Goal: Find contact information: Find contact information

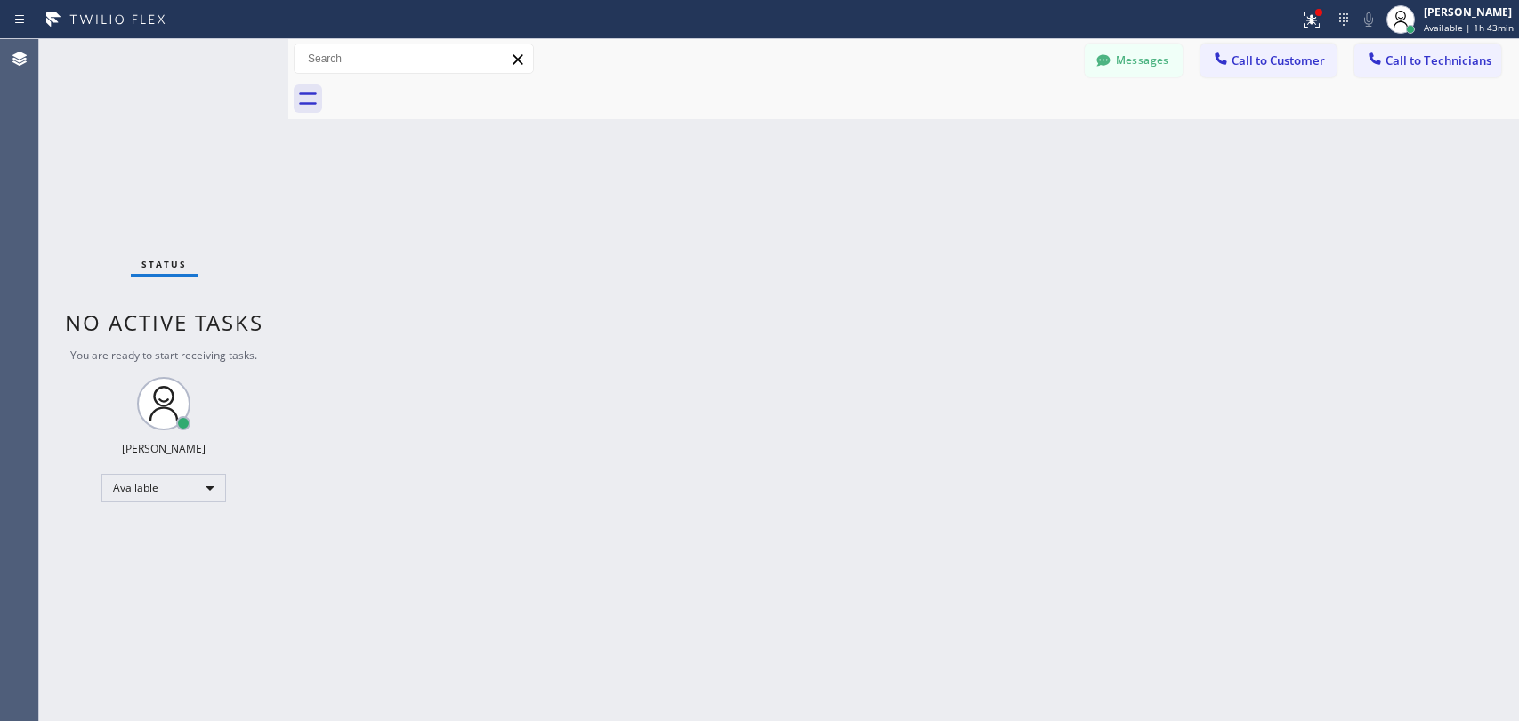
click at [1407, 75] on button "Call to Technicians" at bounding box center [1427, 61] width 147 height 34
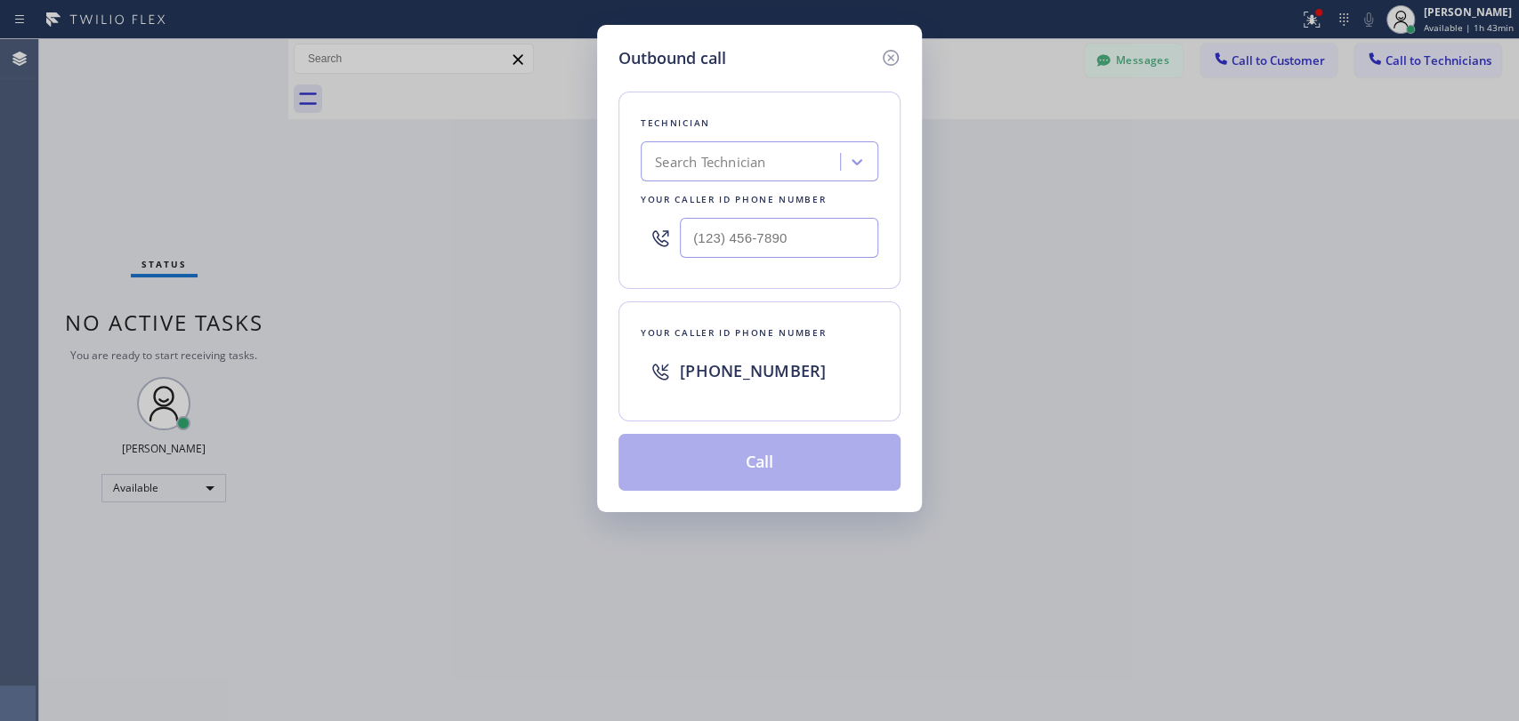
click at [833, 165] on div "Search Technician" at bounding box center [743, 162] width 194 height 31
type input "[PERSON_NAME]"
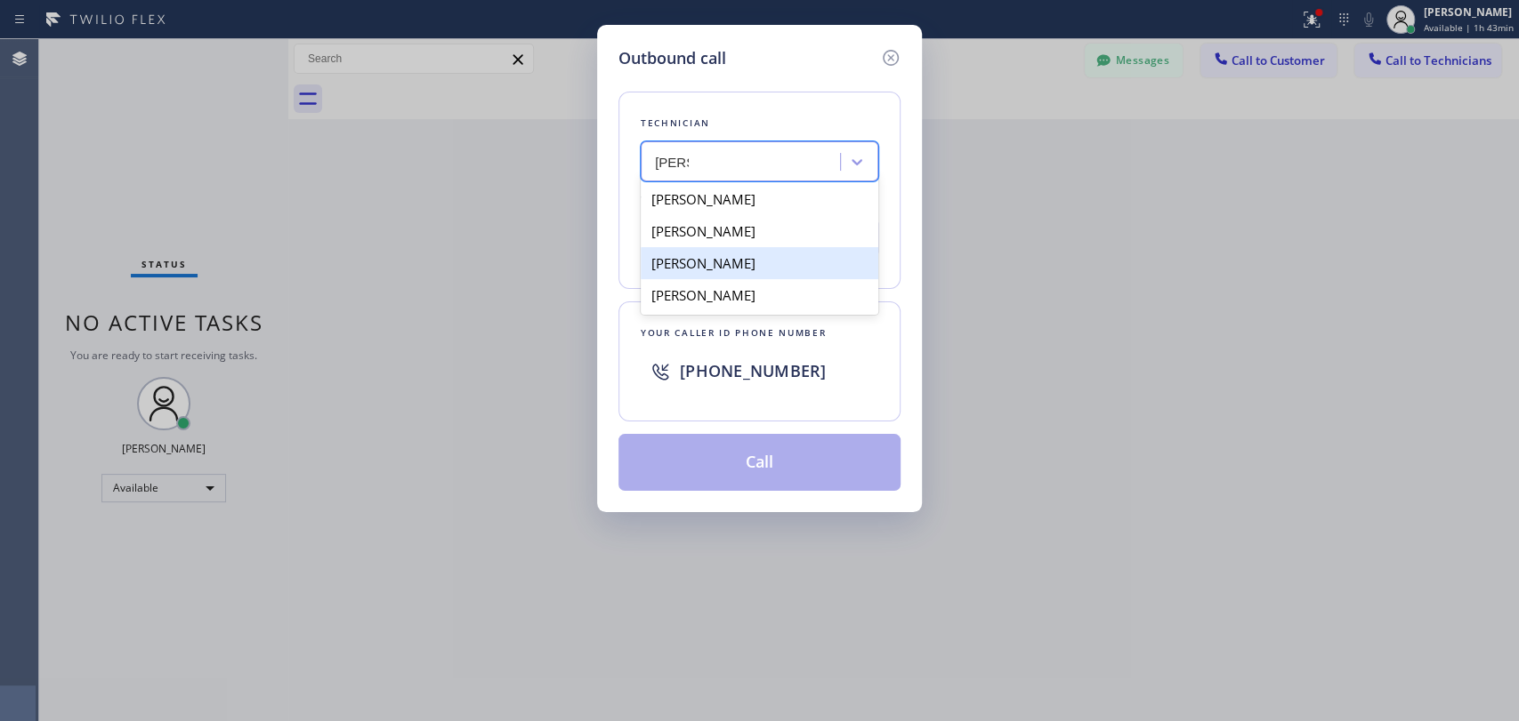
click at [762, 258] on div "[PERSON_NAME]" at bounding box center [760, 263] width 238 height 32
type input "[PHONE_NUMBER]"
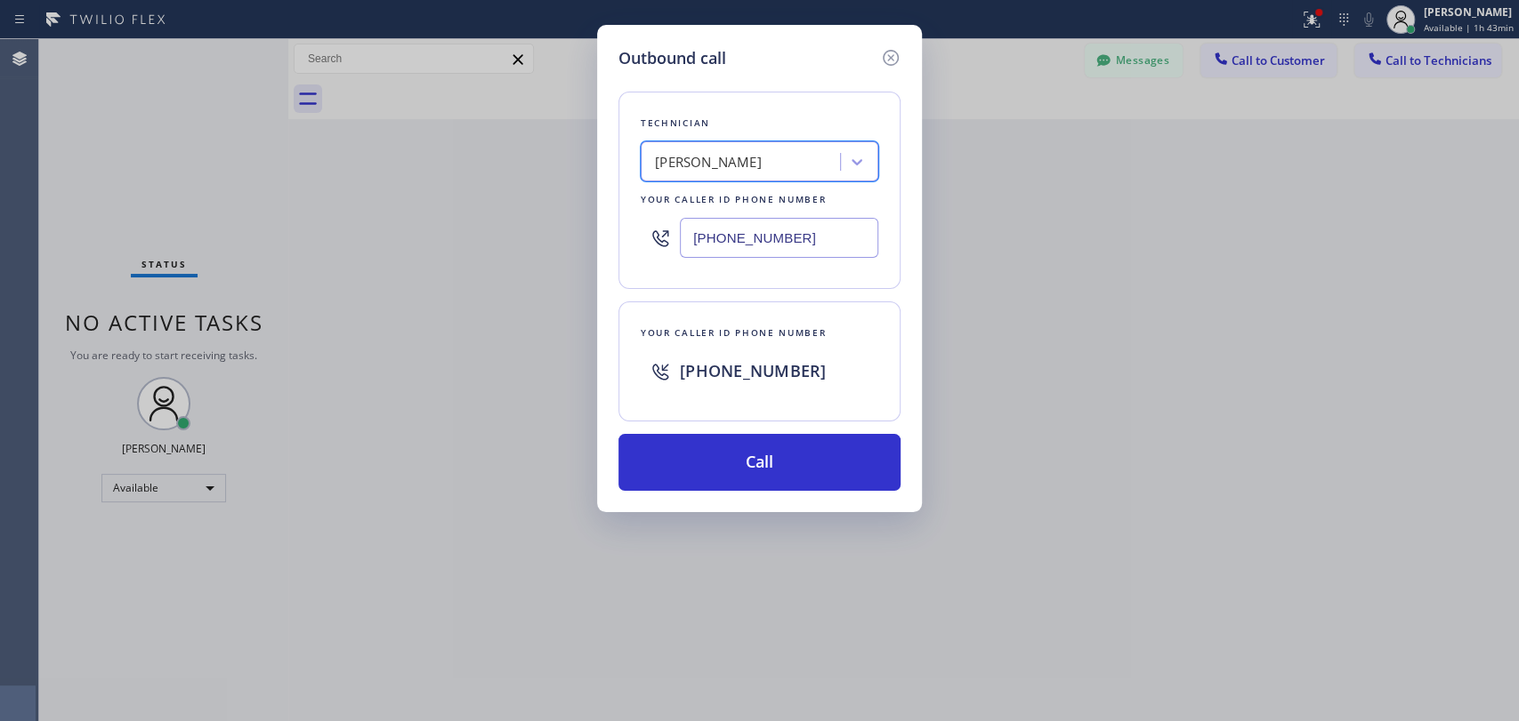
click at [733, 239] on input "[PHONE_NUMBER]" at bounding box center [779, 238] width 198 height 40
click at [733, 237] on input "[PHONE_NUMBER]" at bounding box center [779, 238] width 198 height 40
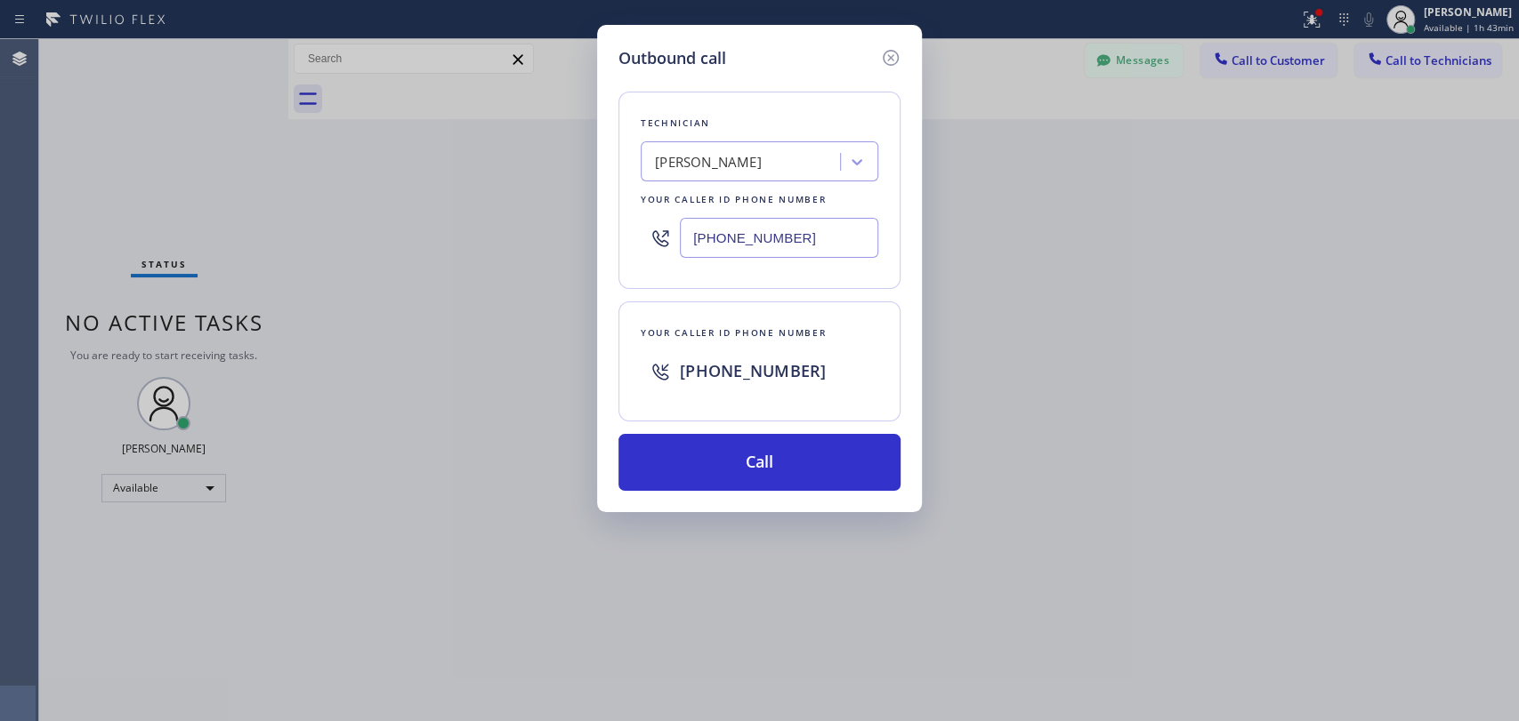
click at [733, 237] on input "[PHONE_NUMBER]" at bounding box center [779, 238] width 198 height 40
click at [896, 49] on icon at bounding box center [890, 57] width 21 height 21
